Goal: Task Accomplishment & Management: Manage account settings

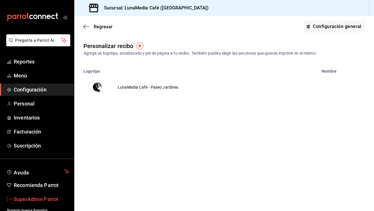
click at [47, 196] on span "SuperAdmin Parrot" at bounding box center [42, 199] width 56 height 8
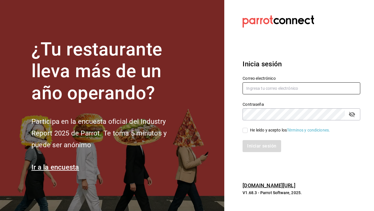
click at [275, 84] on input "text" at bounding box center [302, 88] width 118 height 12
paste input "cafehumo@cdmx.com"
type input "cafehumo@cdmx.com"
click at [247, 127] on label "He leído y acepto los Términos y condiciones." at bounding box center [287, 130] width 88 height 6
click at [247, 128] on input "He leído y acepto los Términos y condiciones." at bounding box center [245, 130] width 5 height 5
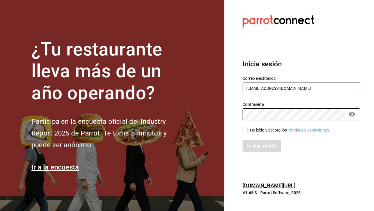
checkbox input "true"
click at [255, 142] on button "Iniciar sesión" at bounding box center [262, 146] width 39 height 12
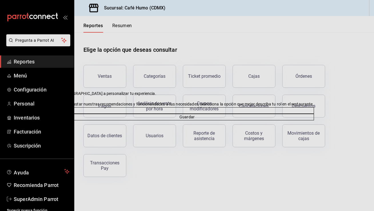
click at [65, 92] on icon at bounding box center [63, 94] width 5 height 5
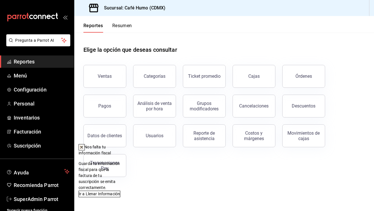
click at [85, 144] on button at bounding box center [82, 147] width 6 height 6
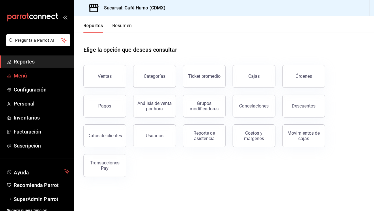
click at [45, 69] on link "Menú" at bounding box center [37, 75] width 74 height 12
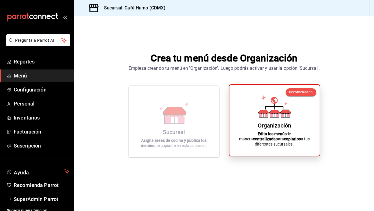
click at [280, 103] on icon at bounding box center [275, 106] width 33 height 22
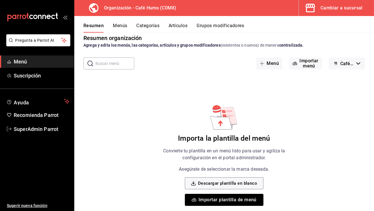
scroll to position [13, 0]
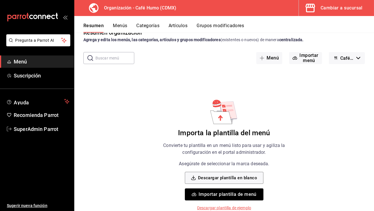
click at [123, 25] on button "Menús" at bounding box center [120, 28] width 14 height 10
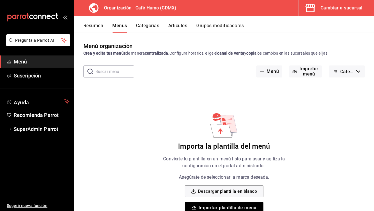
click at [138, 26] on button "Categorías" at bounding box center [147, 28] width 23 height 10
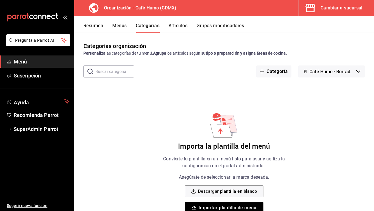
click at [115, 26] on button "Menús" at bounding box center [119, 28] width 14 height 10
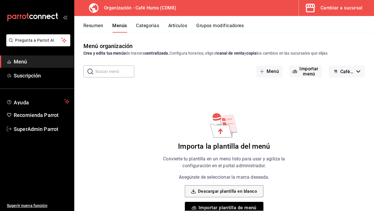
click at [357, 10] on div "Cambiar a sucursal" at bounding box center [342, 8] width 42 height 8
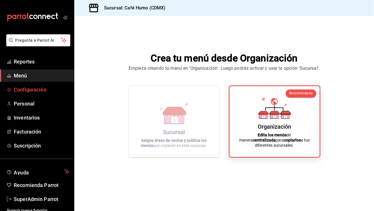
click at [51, 91] on span "Configuración" at bounding box center [42, 90] width 56 height 8
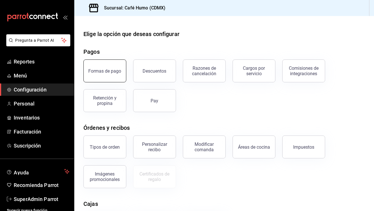
click at [89, 82] on div "Formas de pago" at bounding box center [102, 68] width 50 height 30
click at [124, 71] on button "Formas de pago" at bounding box center [105, 70] width 43 height 23
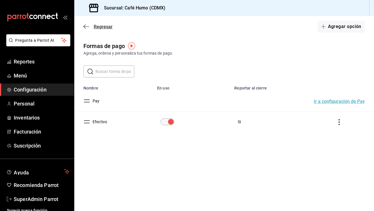
click at [89, 29] on icon "button" at bounding box center [87, 26] width 6 height 5
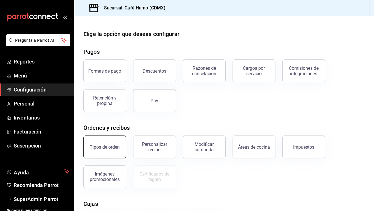
scroll to position [79, 0]
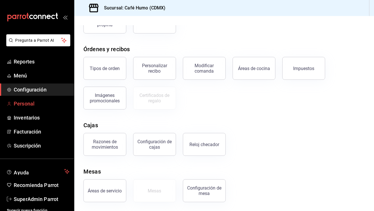
click at [48, 102] on span "Personal" at bounding box center [42, 104] width 56 height 8
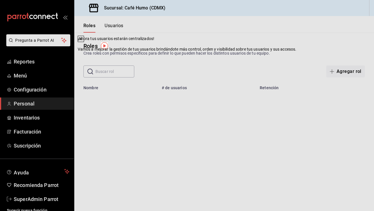
click at [83, 41] on icon at bounding box center [81, 39] width 5 height 5
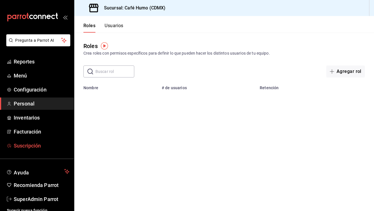
click at [51, 145] on span "Suscripción" at bounding box center [42, 146] width 56 height 8
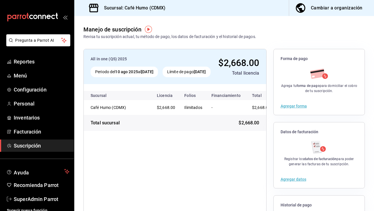
scroll to position [59, 0]
